Goal: Task Accomplishment & Management: Manage account settings

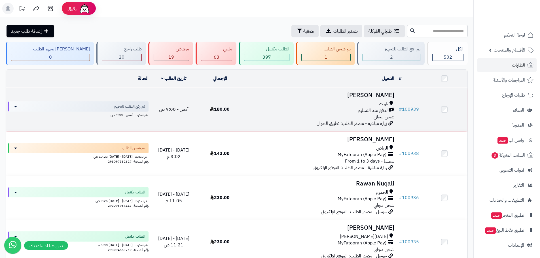
click at [407, 104] on td "# 100939" at bounding box center [409, 110] width 25 height 44
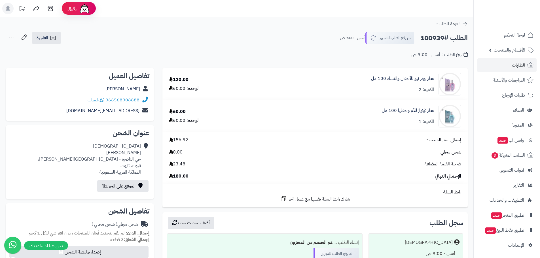
click at [76, 53] on div "تاريخ الطلب : أمس - 9:00 ص" at bounding box center [237, 51] width 462 height 13
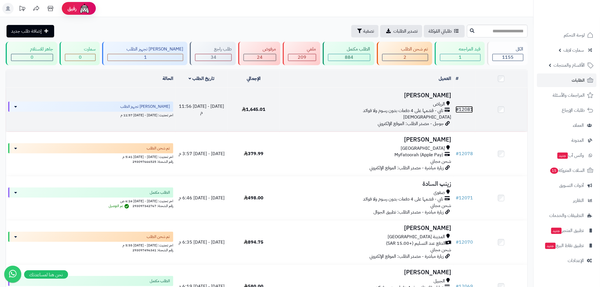
click at [469, 106] on link "# 12081" at bounding box center [464, 109] width 17 height 7
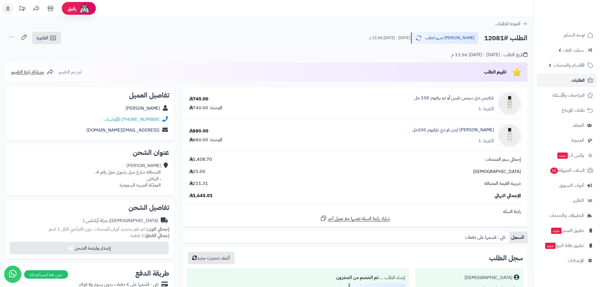
click at [564, 81] on link "الطلبات" at bounding box center [567, 80] width 60 height 14
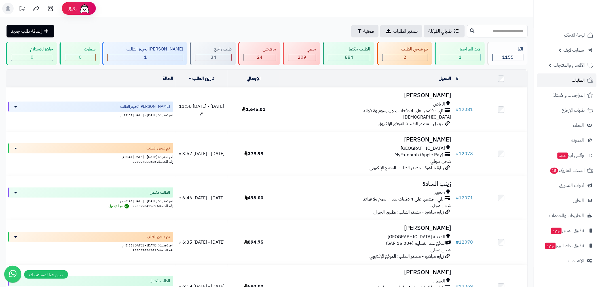
click at [572, 81] on span "الطلبات" at bounding box center [578, 80] width 13 height 8
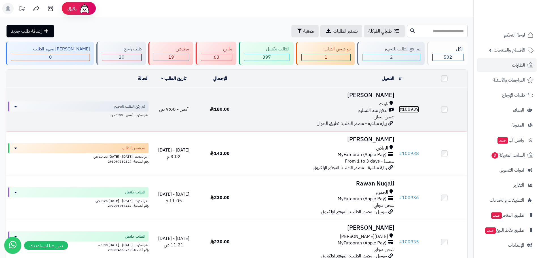
click at [409, 110] on link "# 100939" at bounding box center [409, 109] width 20 height 7
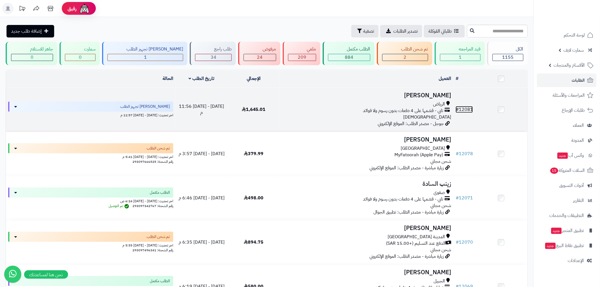
click at [466, 108] on link "# 12081" at bounding box center [464, 109] width 17 height 7
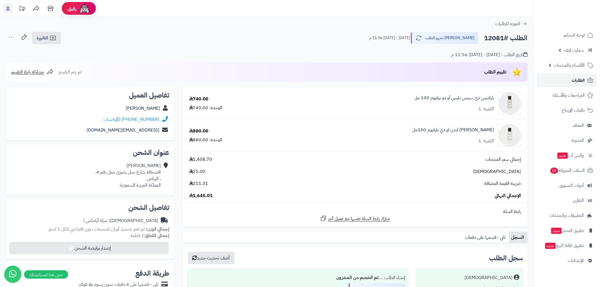
click at [578, 79] on span "الطلبات" at bounding box center [578, 80] width 13 height 8
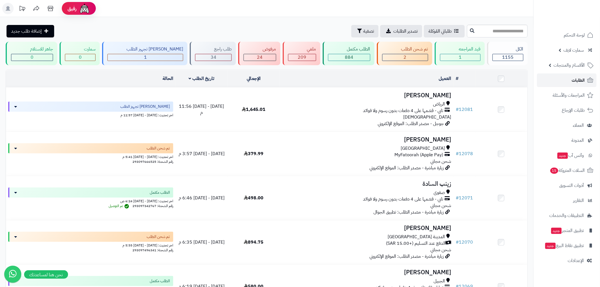
click at [574, 76] on span "الطلبات" at bounding box center [578, 80] width 13 height 8
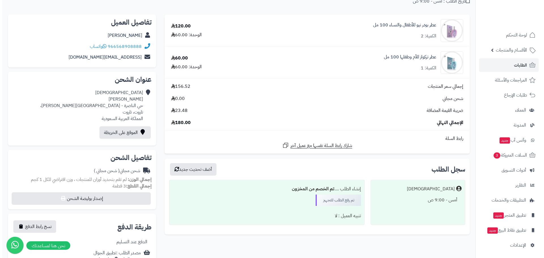
scroll to position [66, 0]
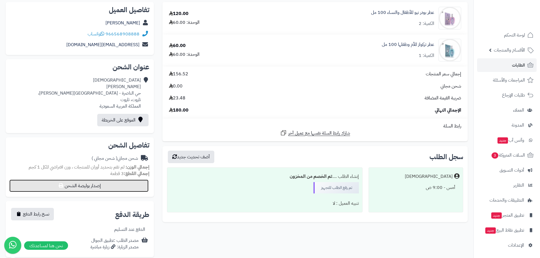
click at [103, 184] on button "إصدار بوليصة الشحن" at bounding box center [78, 186] width 139 height 12
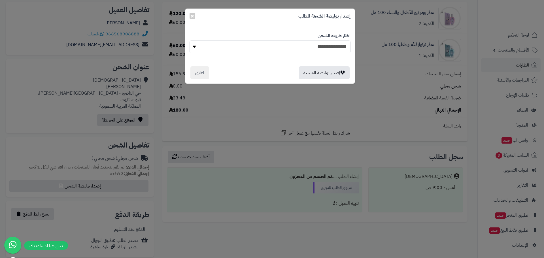
click at [347, 48] on select "**********" at bounding box center [270, 47] width 161 height 13
select select "****"
click at [190, 41] on select "**********" at bounding box center [270, 47] width 161 height 13
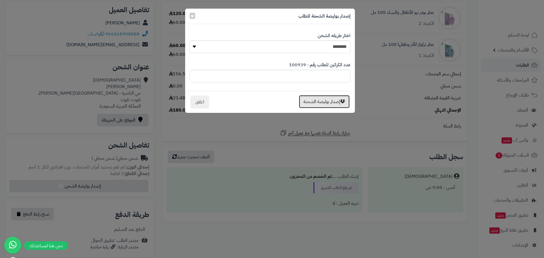
click at [330, 100] on button "إصدار بوليصة الشحنة" at bounding box center [324, 101] width 51 height 13
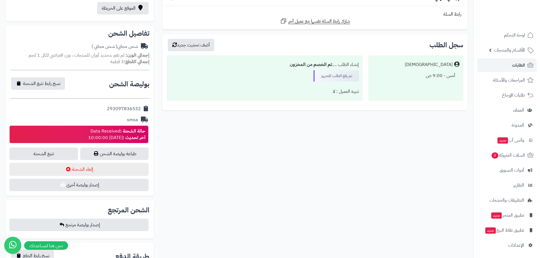
scroll to position [198, 0]
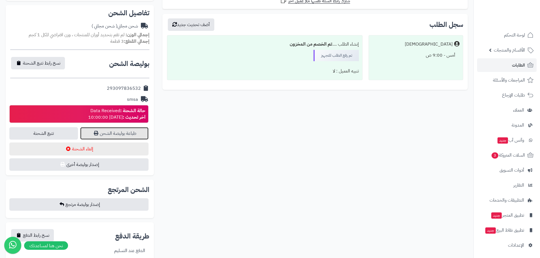
click at [115, 134] on link "طباعة بوليصة الشحن" at bounding box center [114, 133] width 69 height 12
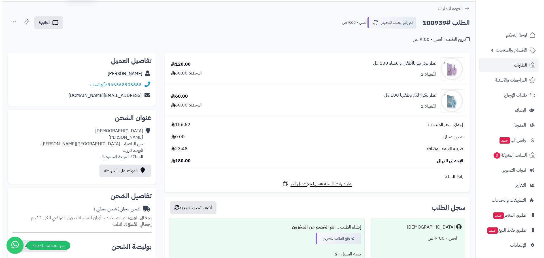
scroll to position [0, 0]
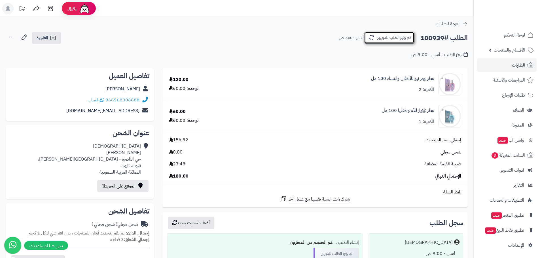
click at [404, 38] on button "تم رفع الطلب للتجهيز" at bounding box center [389, 38] width 50 height 12
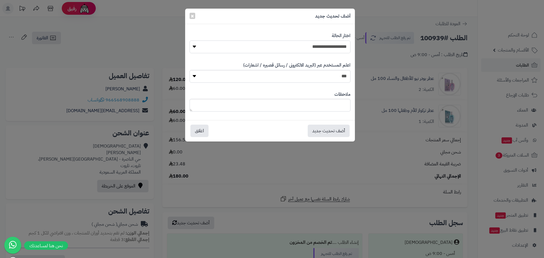
click at [332, 47] on select "**********" at bounding box center [270, 47] width 161 height 13
select select "*"
click at [190, 41] on select "**********" at bounding box center [270, 47] width 161 height 13
click at [327, 132] on button "أضف تحديث جديد" at bounding box center [329, 130] width 42 height 12
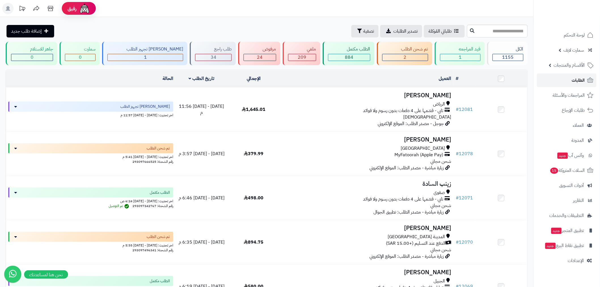
click at [572, 86] on link "الطلبات" at bounding box center [567, 80] width 60 height 14
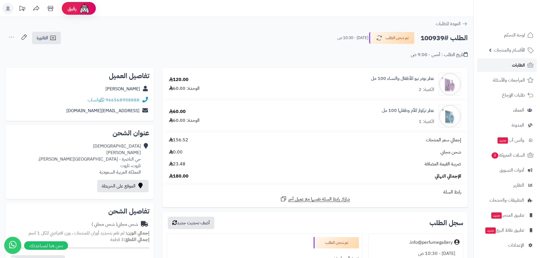
click at [506, 68] on link "الطلبات" at bounding box center [507, 65] width 60 height 14
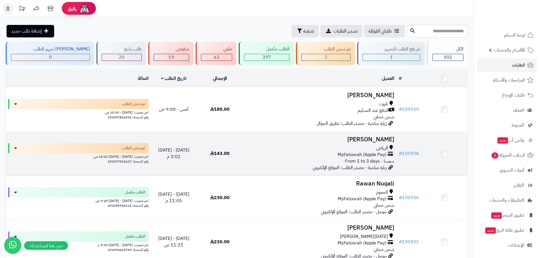
click at [407, 149] on td "# 100938" at bounding box center [409, 154] width 25 height 44
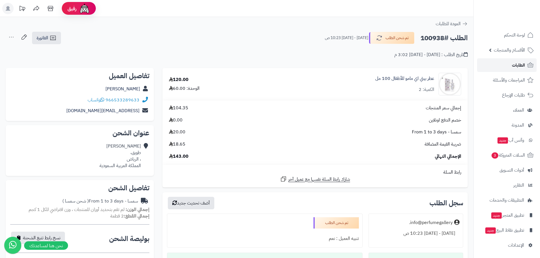
click at [525, 65] on link "الطلبات" at bounding box center [507, 65] width 60 height 14
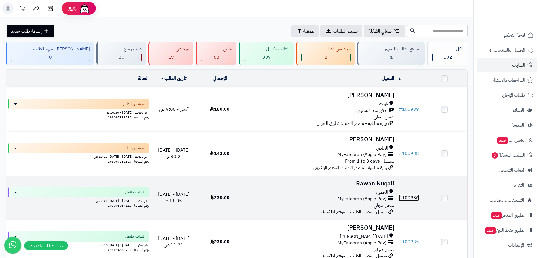
click at [408, 195] on link "# 100936" at bounding box center [409, 198] width 20 height 7
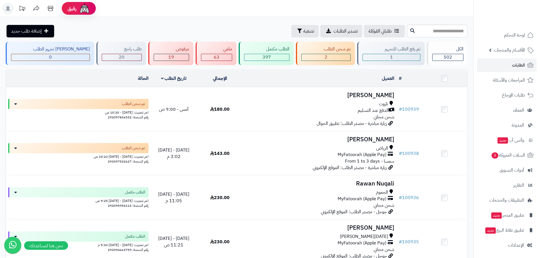
scroll to position [66, 0]
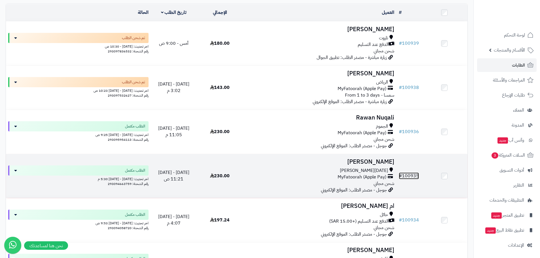
click at [415, 173] on link "# 100935" at bounding box center [409, 176] width 20 height 7
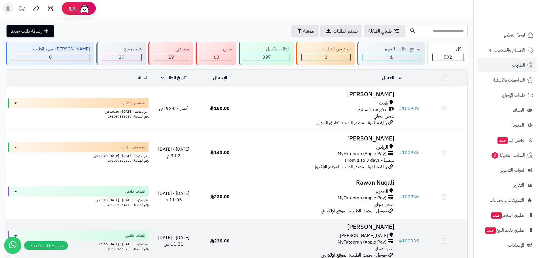
scroll to position [66, 0]
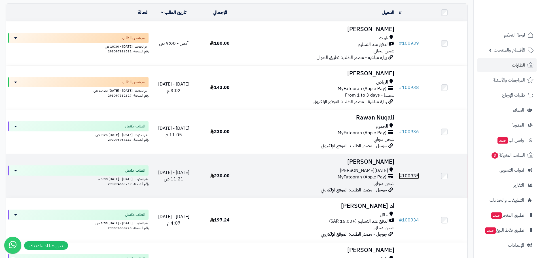
click at [407, 175] on link "# 100935" at bounding box center [409, 176] width 20 height 7
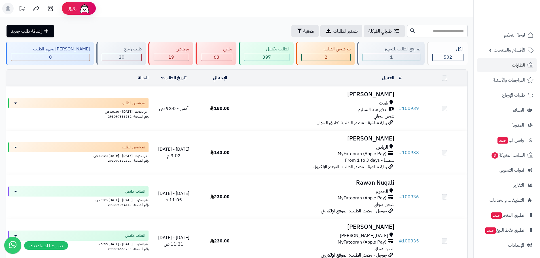
scroll to position [66, 0]
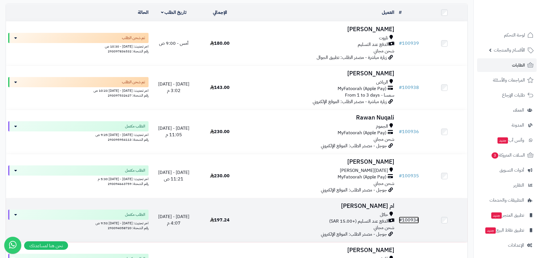
click at [412, 220] on link "# 100934" at bounding box center [409, 220] width 20 height 7
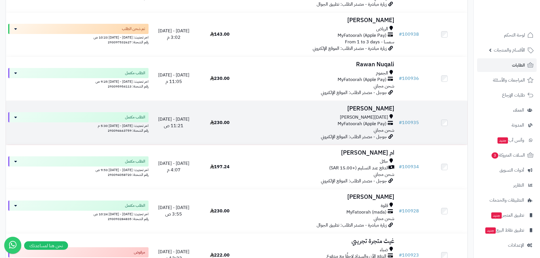
scroll to position [132, 0]
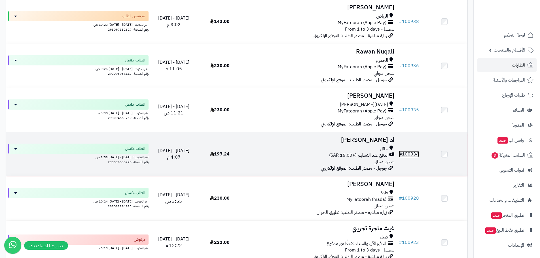
click at [413, 156] on link "# 100934" at bounding box center [409, 154] width 20 height 7
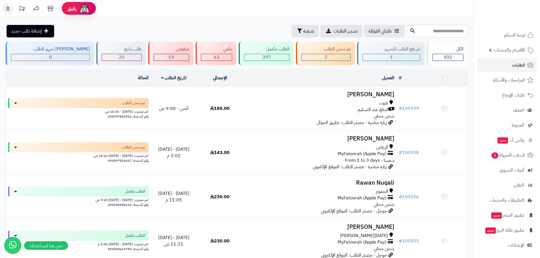
scroll to position [132, 0]
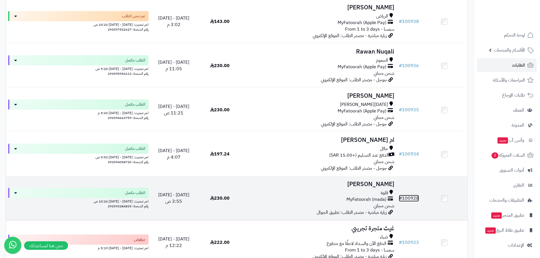
click at [413, 195] on link "# 100928" at bounding box center [409, 198] width 20 height 7
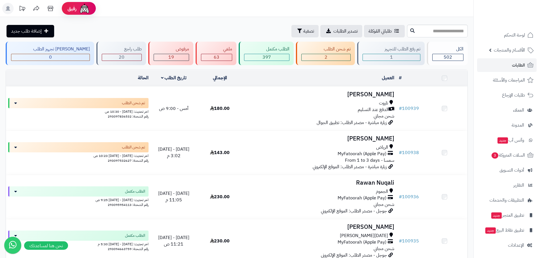
scroll to position [265, 0]
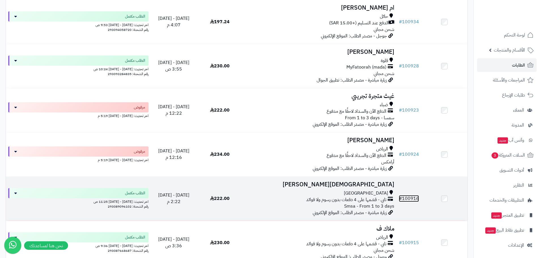
click at [413, 197] on link "# 100916" at bounding box center [409, 198] width 20 height 7
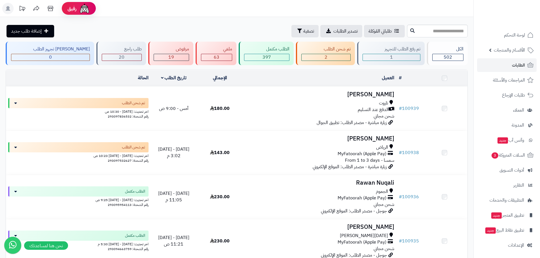
scroll to position [265, 0]
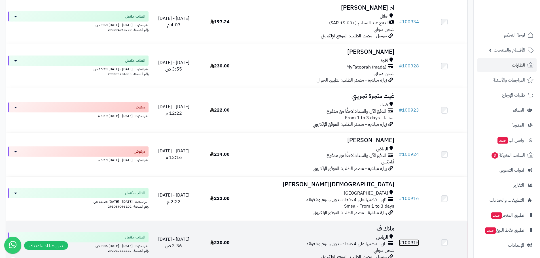
click at [417, 242] on link "# 100915" at bounding box center [409, 243] width 20 height 7
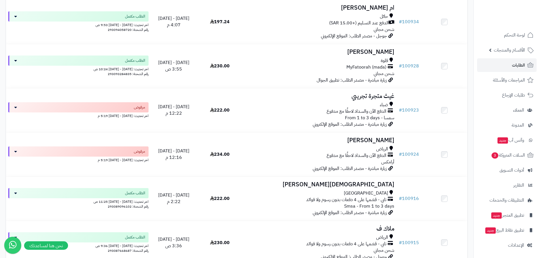
scroll to position [265, 0]
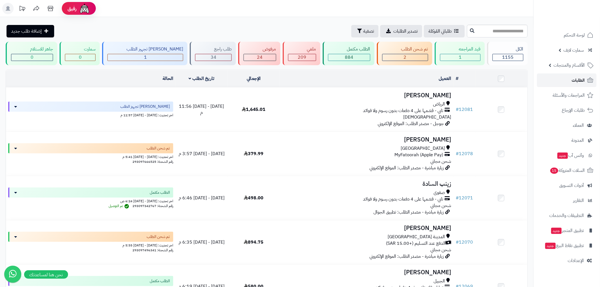
click at [565, 78] on link "الطلبات" at bounding box center [567, 80] width 60 height 14
